Goal: Transaction & Acquisition: Purchase product/service

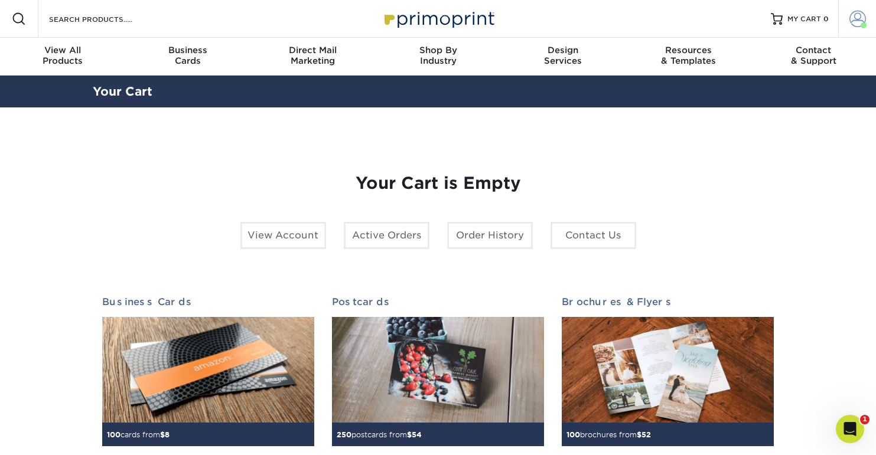
click at [850, 17] on span at bounding box center [857, 19] width 17 height 17
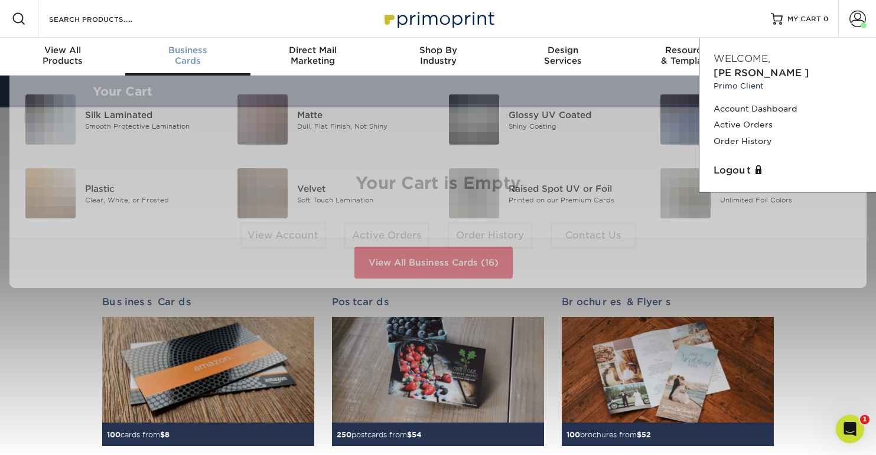
click at [193, 45] on span "Business" at bounding box center [187, 50] width 125 height 11
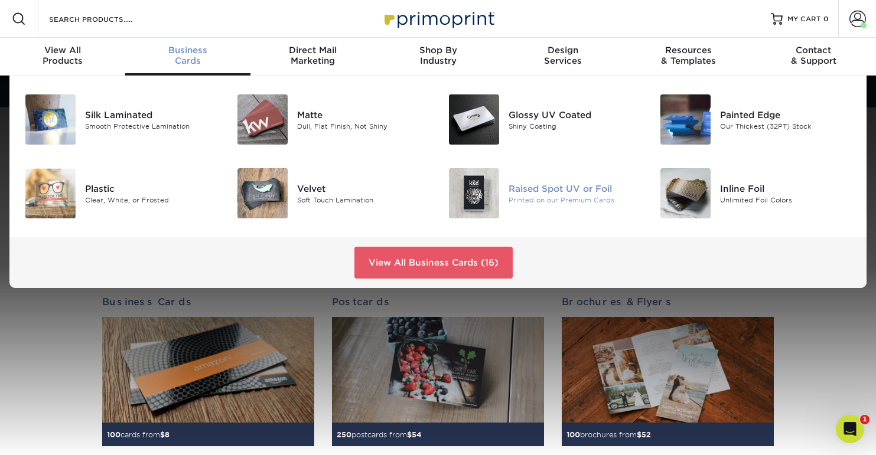
click at [459, 201] on img at bounding box center [474, 193] width 50 height 50
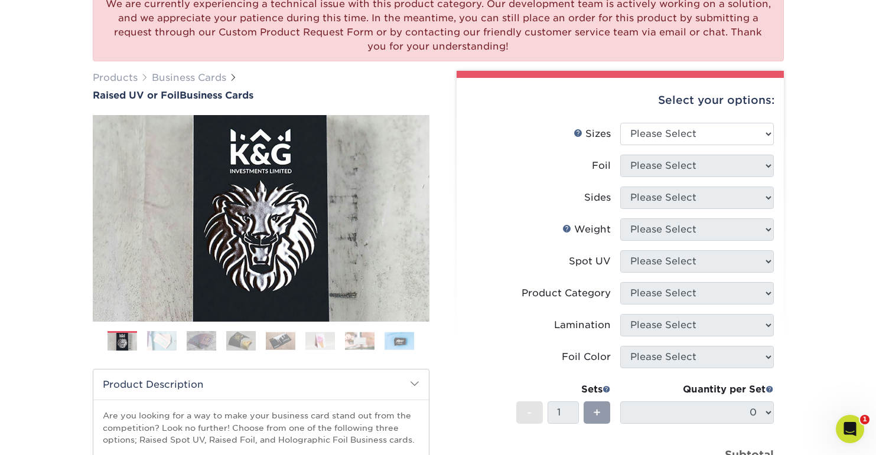
scroll to position [111, 0]
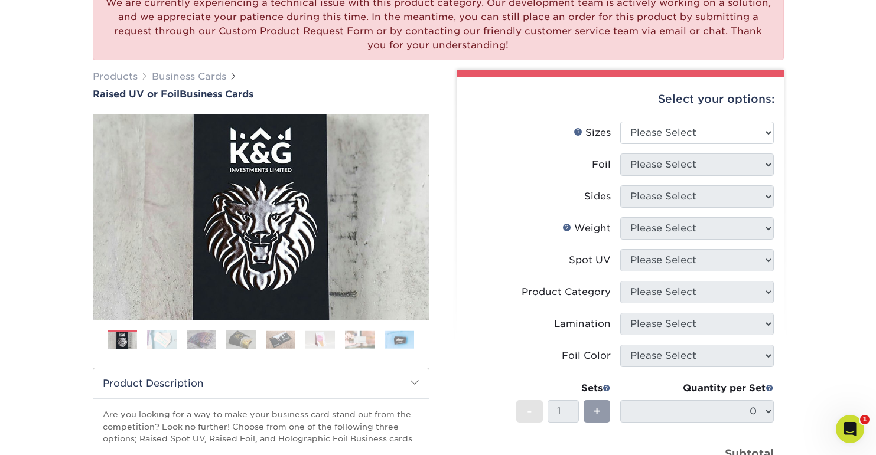
click at [368, 338] on img at bounding box center [360, 340] width 30 height 18
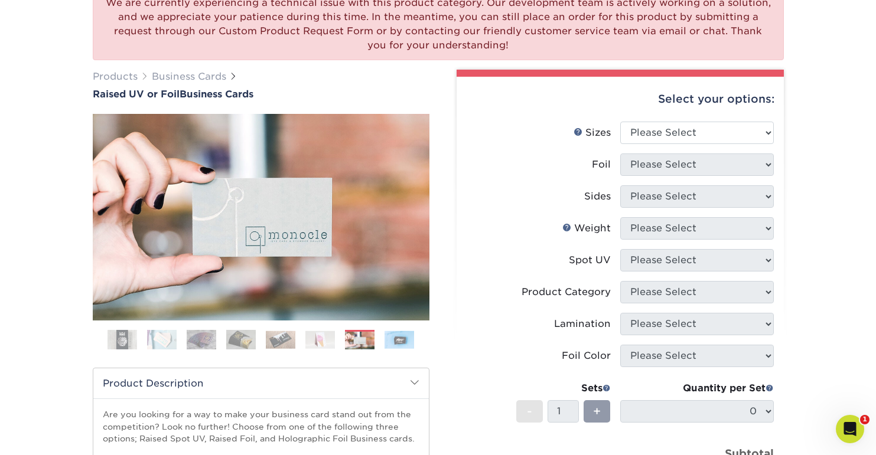
click at [308, 335] on img at bounding box center [320, 340] width 30 height 18
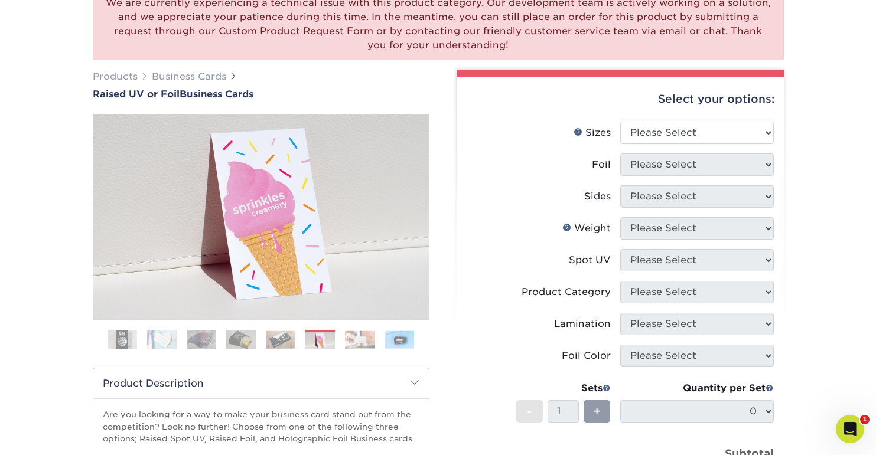
click at [257, 332] on ol at bounding box center [261, 344] width 337 height 28
click at [272, 340] on img at bounding box center [281, 340] width 30 height 18
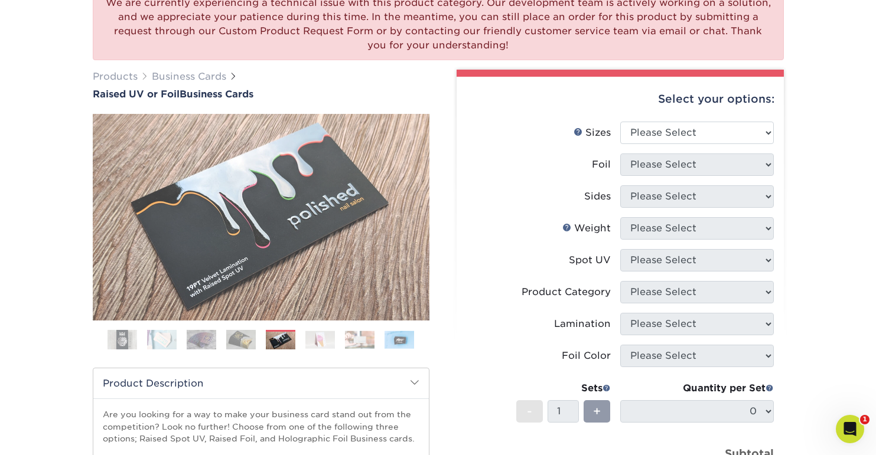
click at [200, 337] on img at bounding box center [202, 339] width 30 height 21
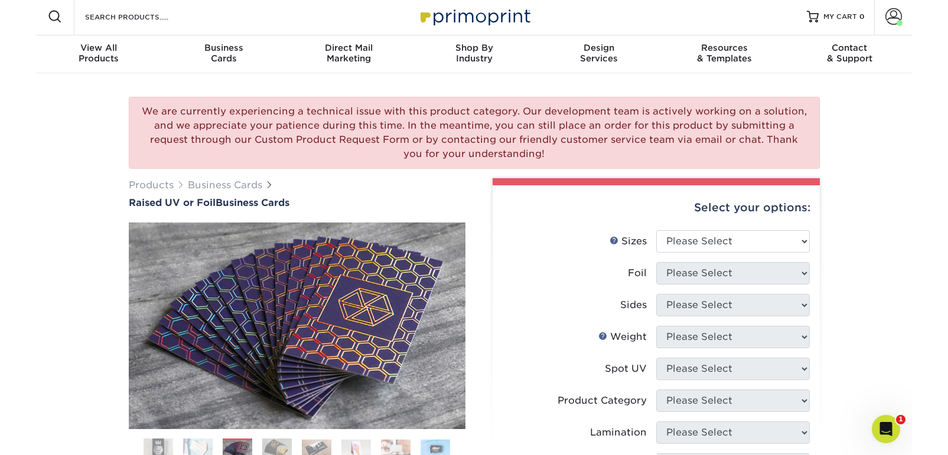
scroll to position [0, 0]
